Goal: Check status

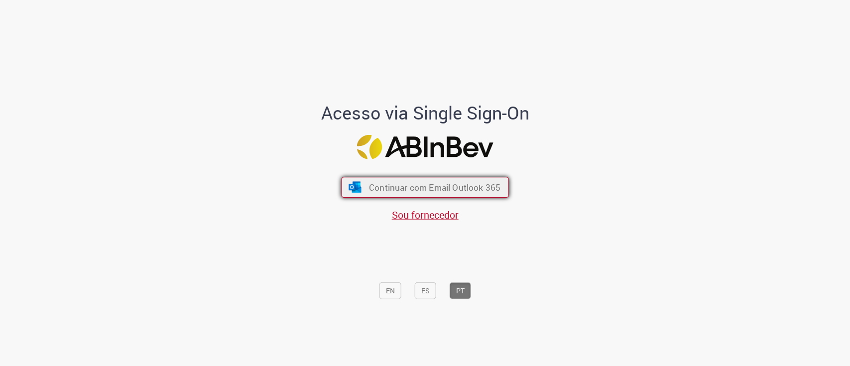
click at [428, 182] on span "Continuar com Email Outlook 365" at bounding box center [434, 186] width 131 height 11
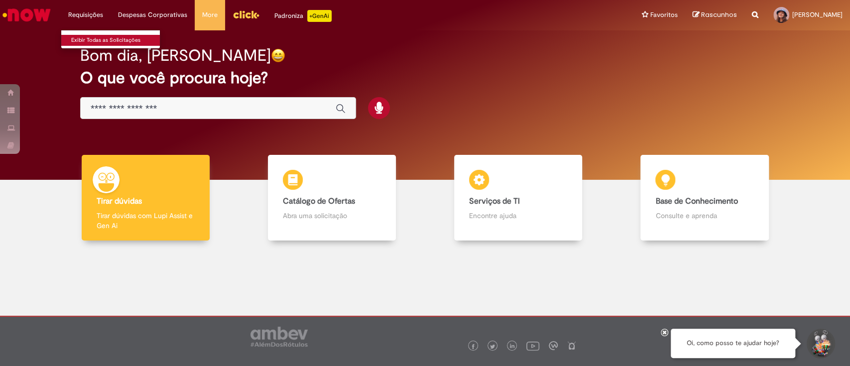
click at [95, 38] on link "Exibir Todas as Solicitações" at bounding box center [116, 40] width 110 height 11
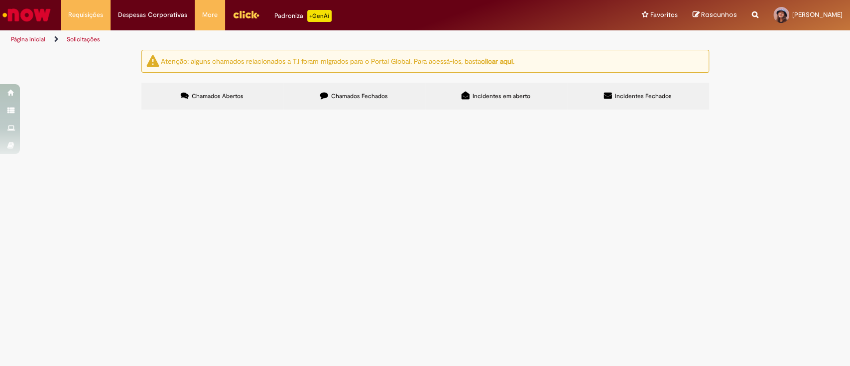
click at [372, 100] on span "Chamados Fechados" at bounding box center [359, 96] width 57 height 8
click at [0, 0] on span "2a Parcela - SPFC - R$830k" at bounding box center [0, 0] width 0 height 0
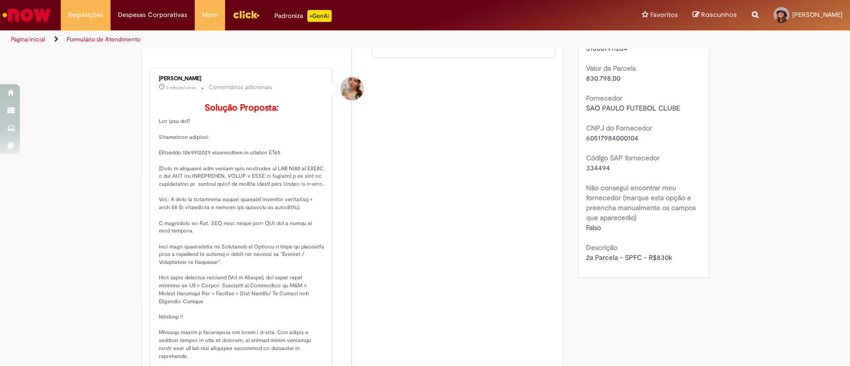
scroll to position [570, 0]
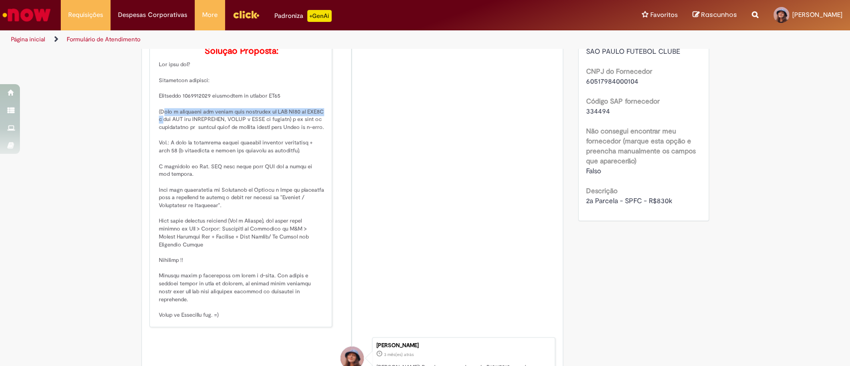
drag, startPoint x: 153, startPoint y: 124, endPoint x: 318, endPoint y: 127, distance: 164.3
click at [318, 127] on p "Solução Proposta:" at bounding box center [242, 182] width 166 height 273
click at [315, 127] on p "Solução Proposta:" at bounding box center [242, 182] width 166 height 273
drag, startPoint x: 313, startPoint y: 126, endPoint x: 282, endPoint y: 121, distance: 31.3
click at [282, 121] on p "Solução Proposta:" at bounding box center [242, 182] width 166 height 273
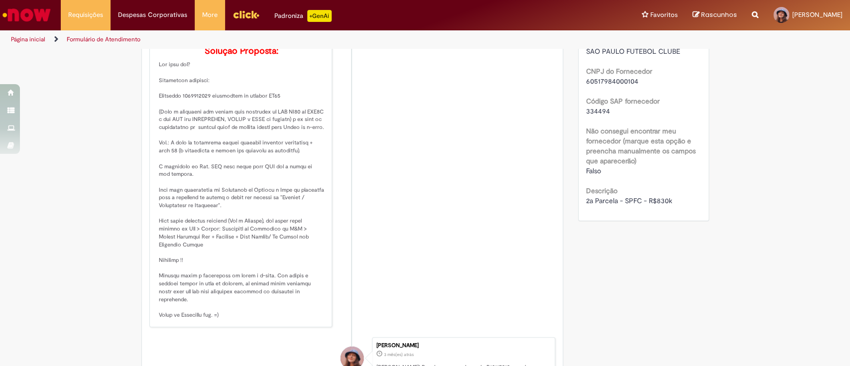
click at [285, 152] on p "Solução Proposta:" at bounding box center [242, 182] width 166 height 273
drag, startPoint x: 266, startPoint y: 126, endPoint x: 316, endPoint y: 121, distance: 50.5
click at [316, 121] on p "Solução Proposta:" at bounding box center [242, 182] width 166 height 273
copy p "SAP FB03 ou FBL1N"
click at [385, 214] on li "[PERSON_NAME] 2 mês(es) atrás 2 meses atrás Comentários adicionais Solução Prop…" at bounding box center [352, 169] width 406 height 316
